Goal: Information Seeking & Learning: Learn about a topic

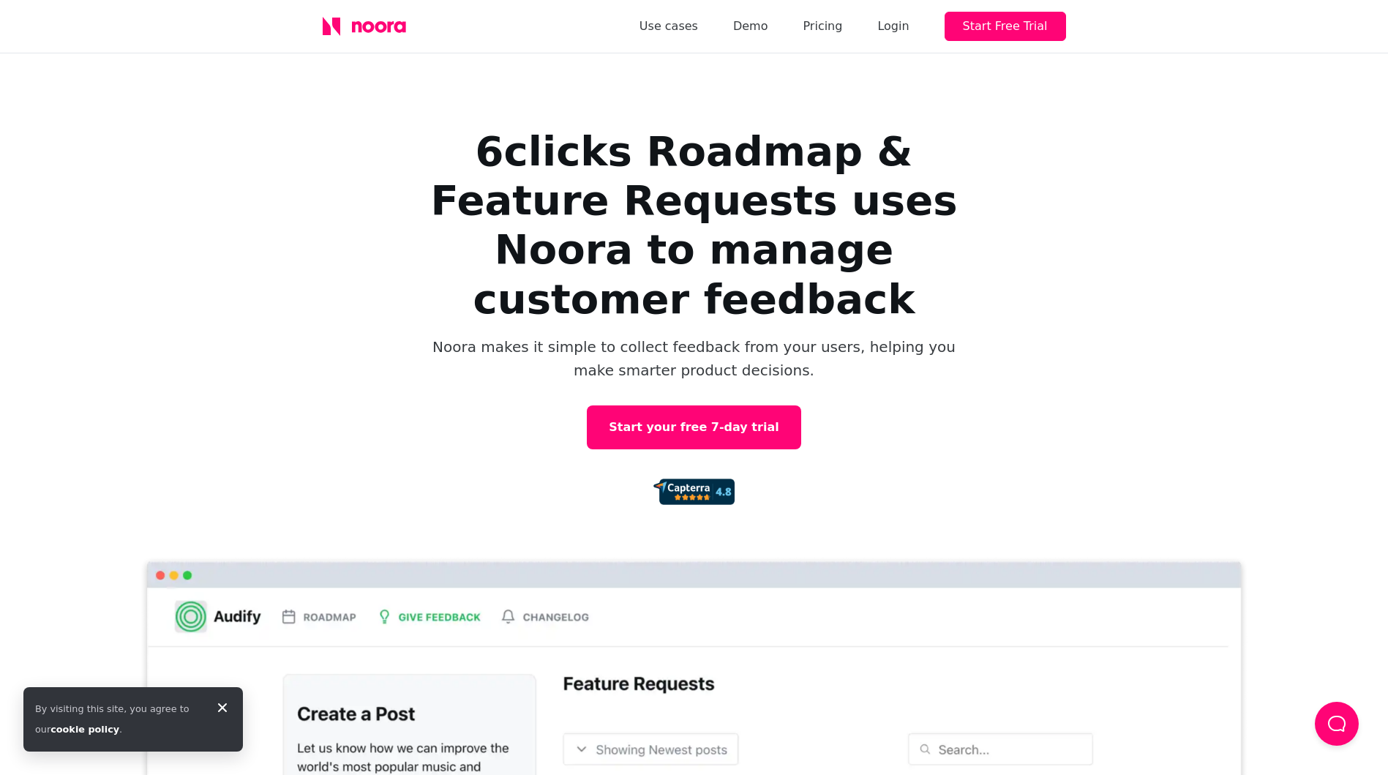
click at [383, 29] on icon at bounding box center [381, 27] width 12 height 12
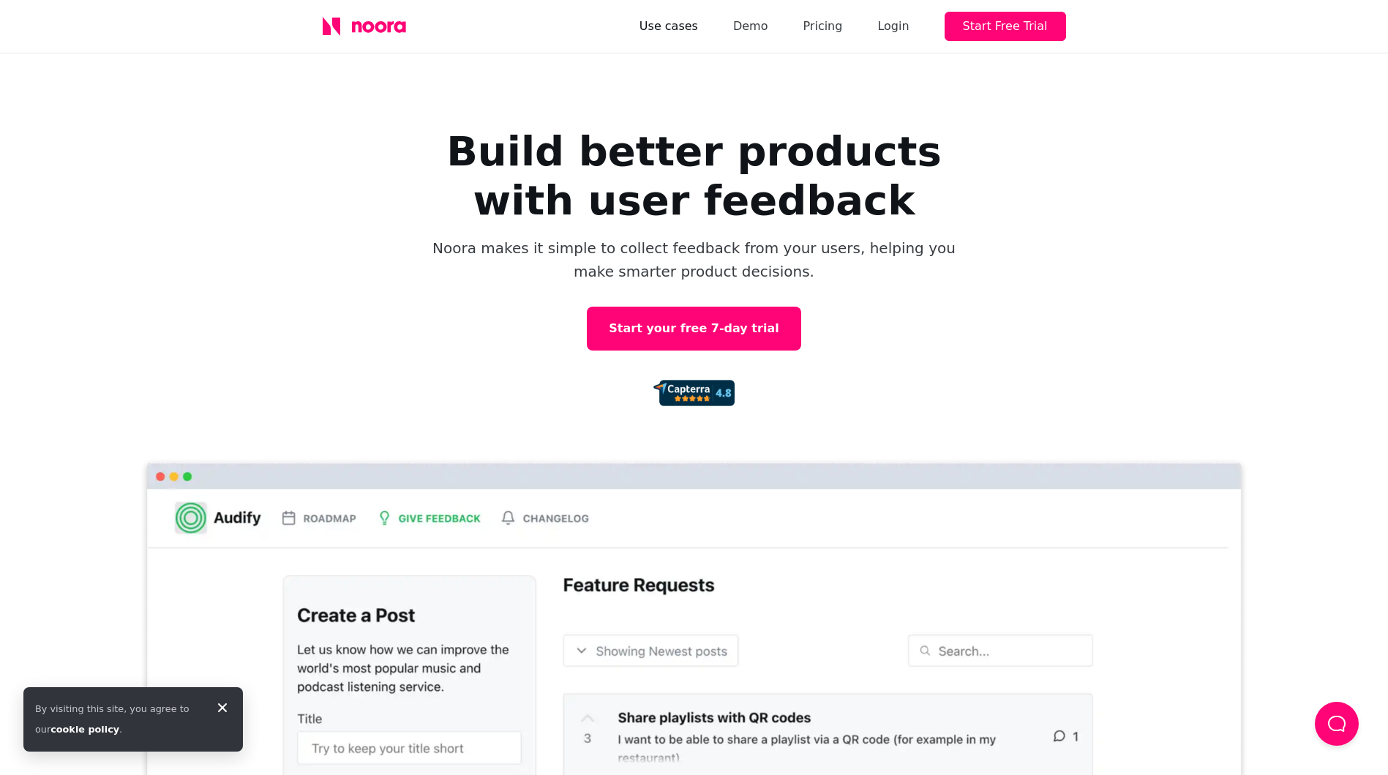
click at [697, 23] on link "Use cases" at bounding box center [669, 26] width 59 height 20
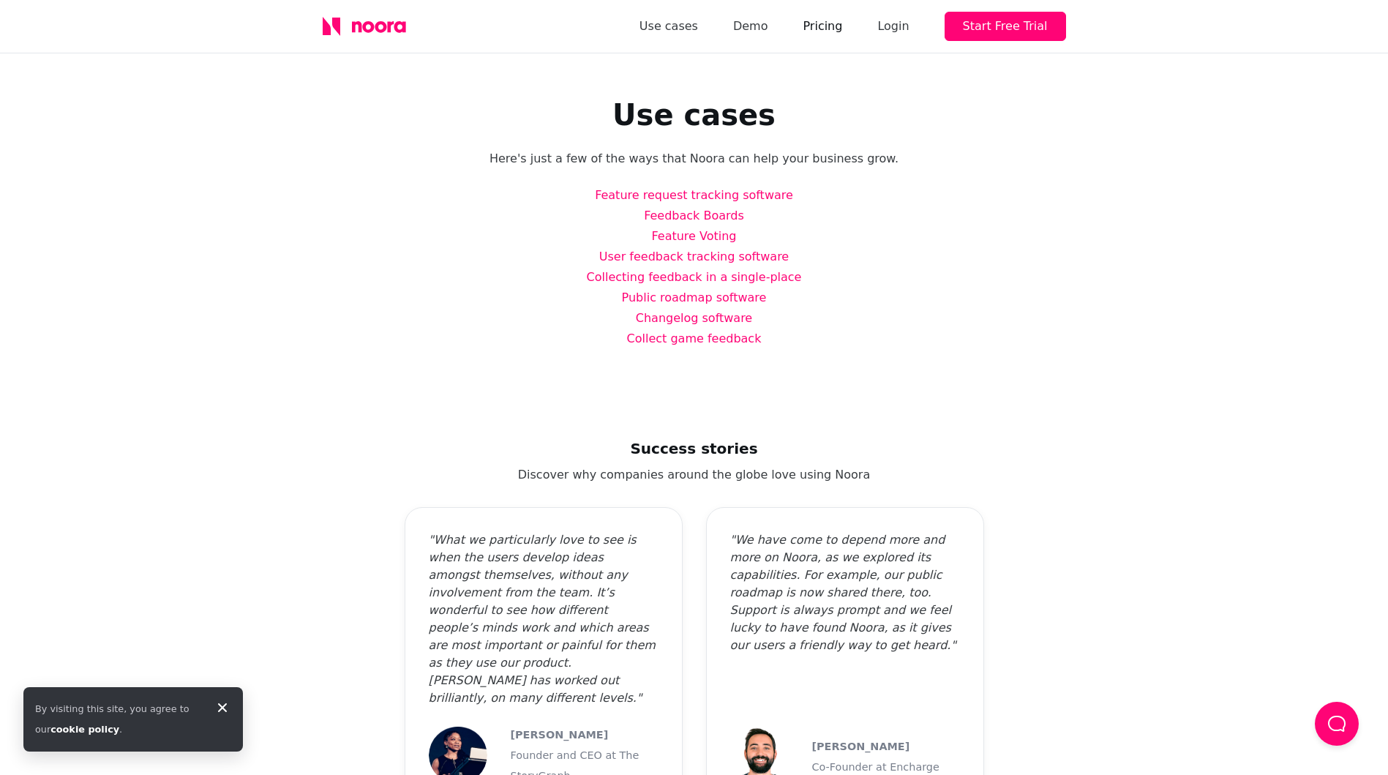
click at [842, 29] on link "Pricing" at bounding box center [823, 26] width 40 height 20
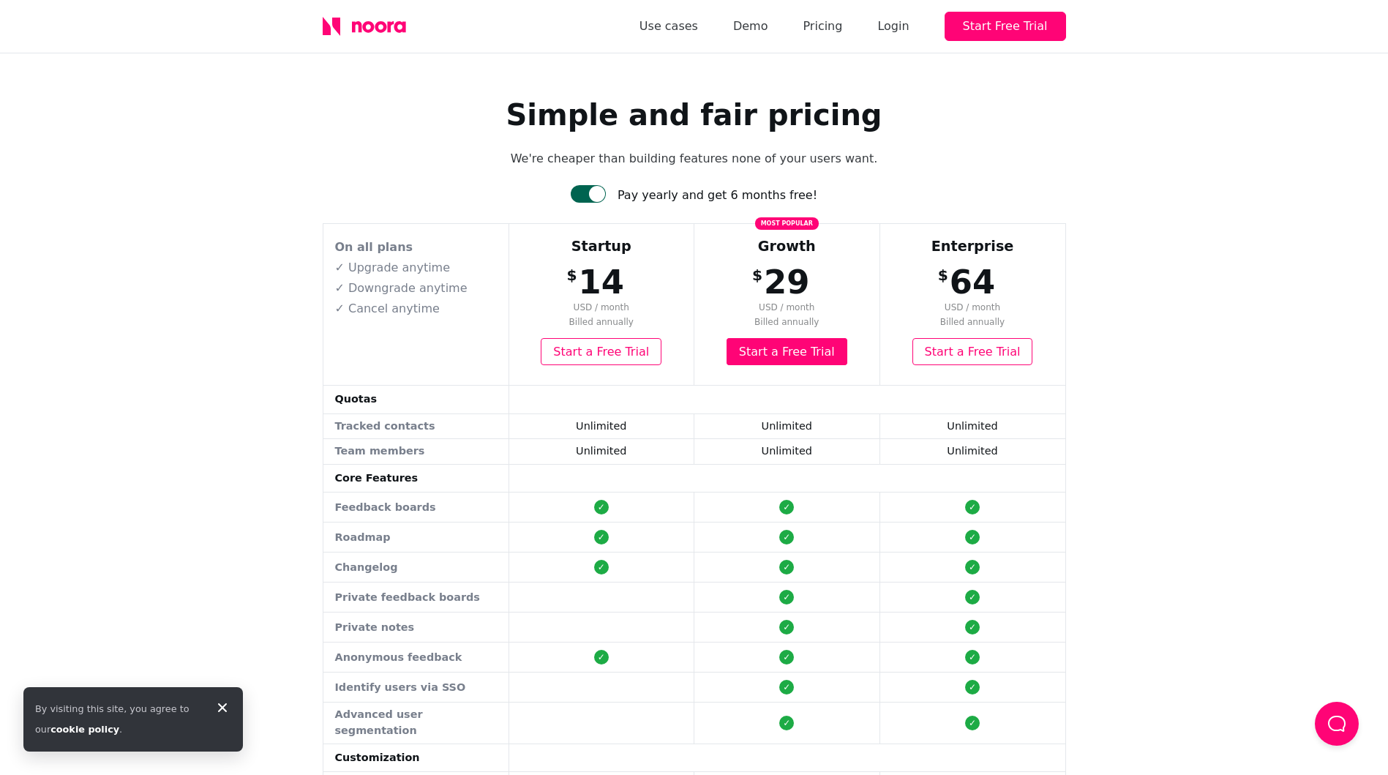
click at [260, 468] on div "Simple and fair pricing We're cheaper than building features none of your users…" at bounding box center [694, 634] width 1388 height 1162
